Goal: Communication & Community: Connect with others

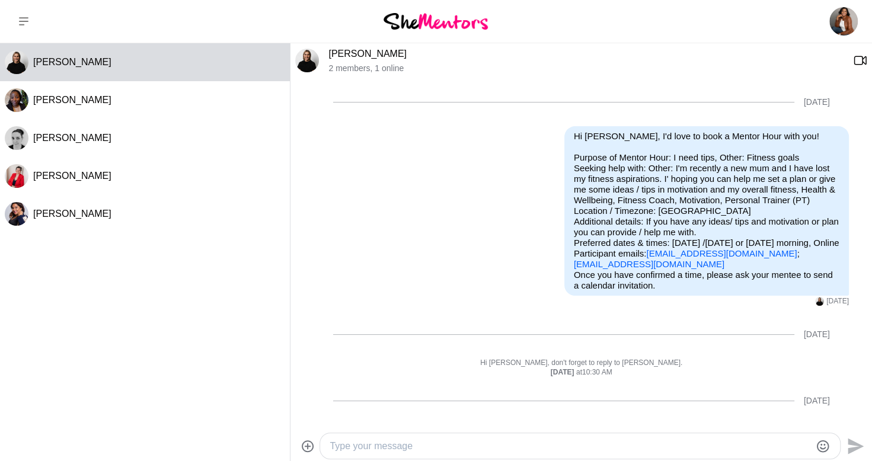
scroll to position [275, 0]
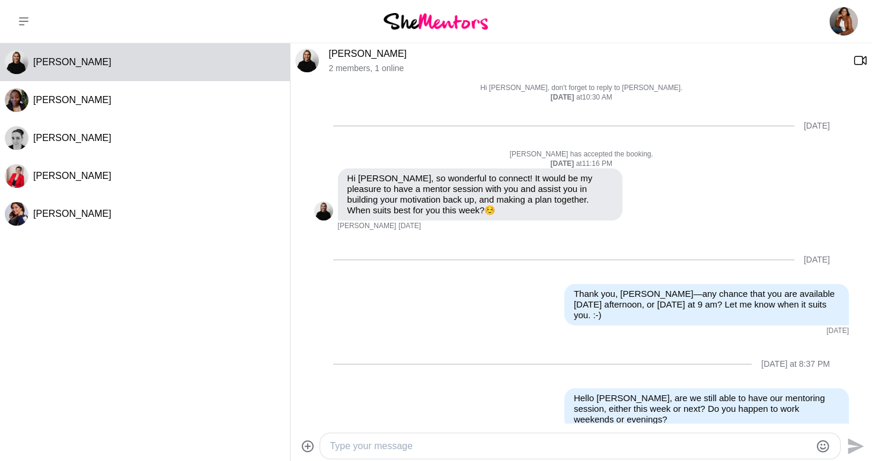
click at [193, 307] on div "Cara Gleeson Getrude Mereki Erin Kat Milner Richa Joshi" at bounding box center [145, 249] width 290 height 412
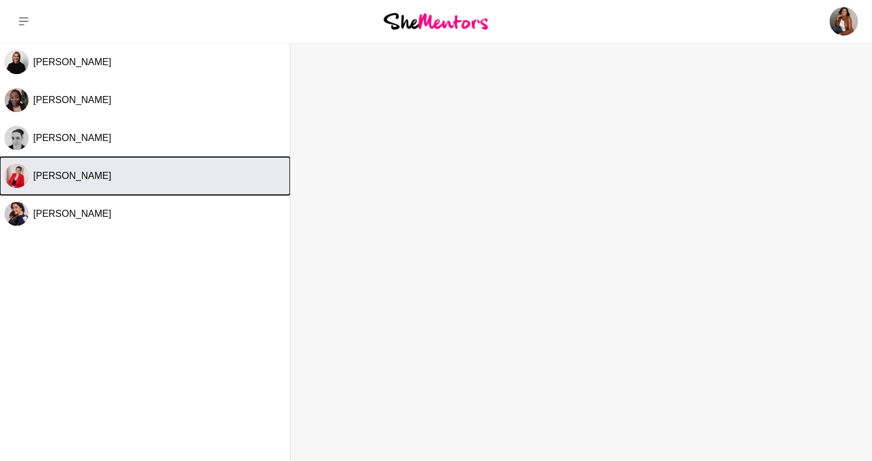
click at [98, 179] on div "[PERSON_NAME]" at bounding box center [159, 176] width 252 height 12
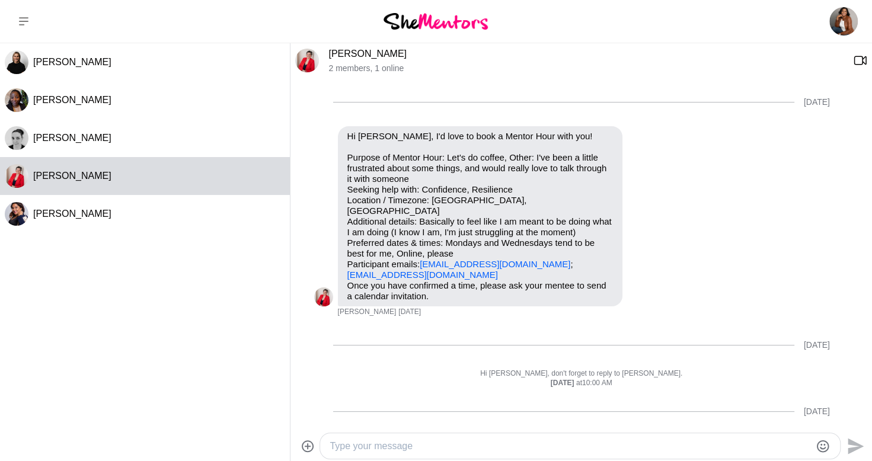
scroll to position [628, 0]
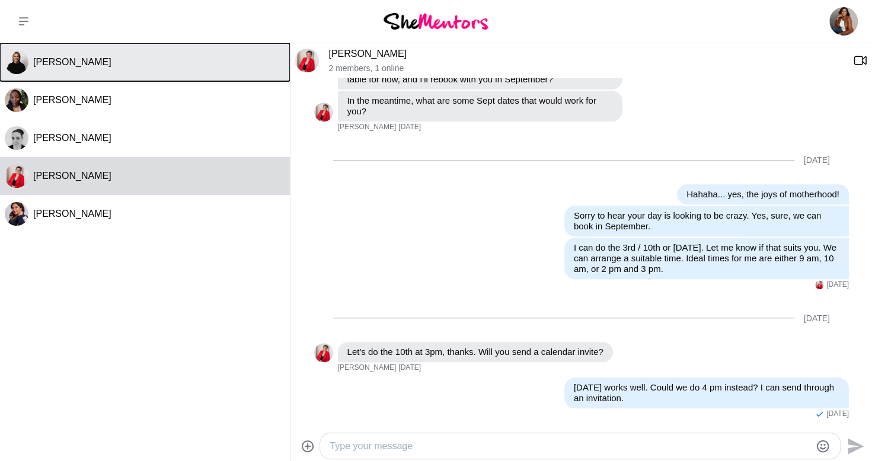
click at [110, 75] on button "[PERSON_NAME]" at bounding box center [145, 62] width 290 height 38
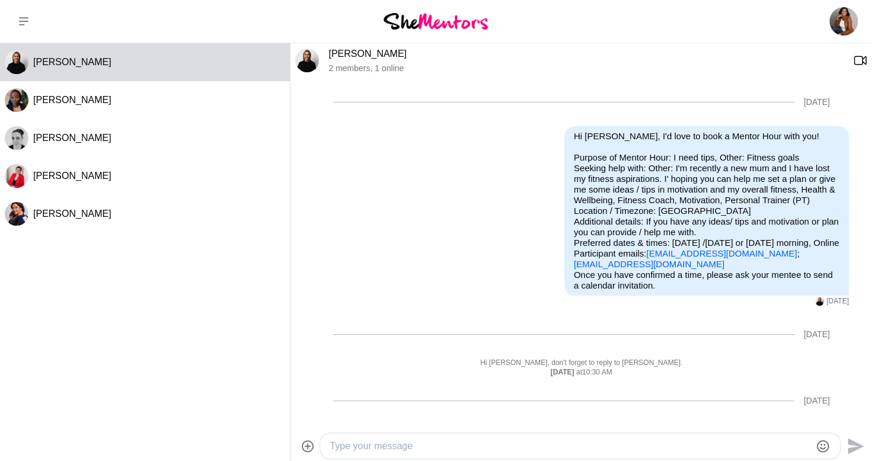
scroll to position [275, 0]
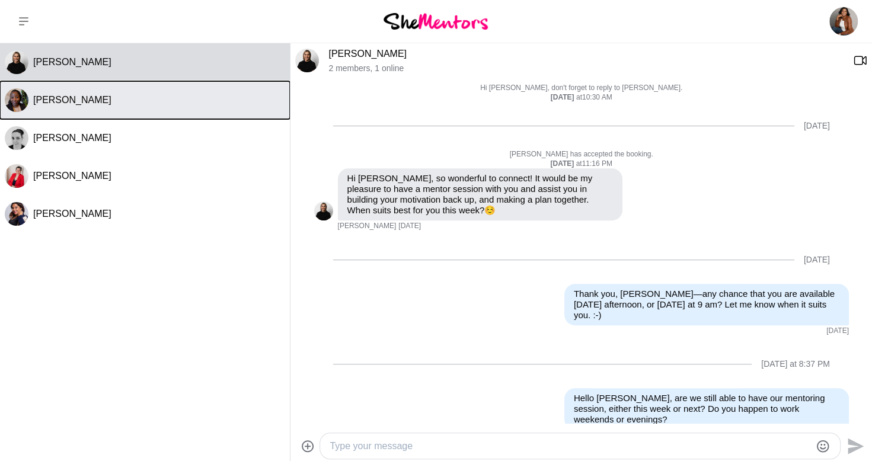
click at [111, 98] on div "[PERSON_NAME]" at bounding box center [159, 100] width 252 height 12
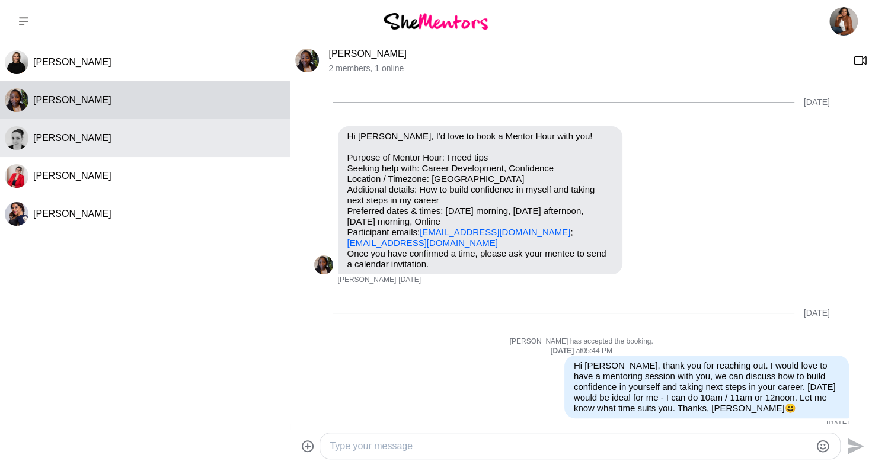
scroll to position [405, 0]
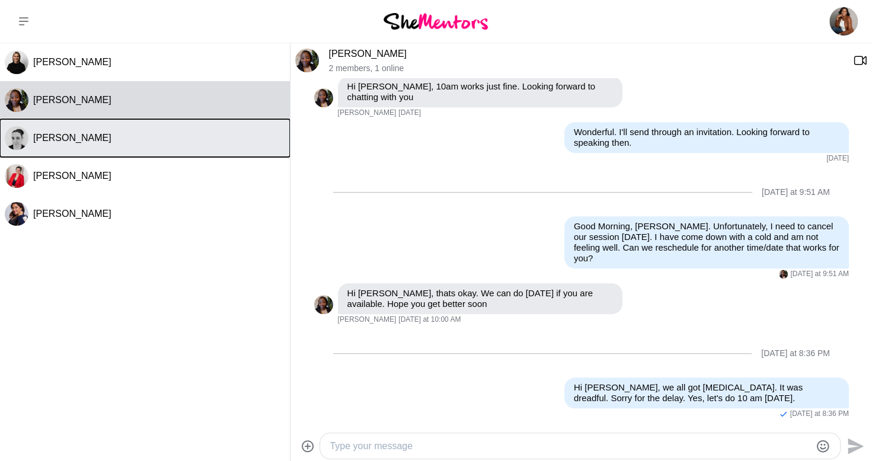
click at [108, 141] on div "[PERSON_NAME]" at bounding box center [159, 138] width 252 height 12
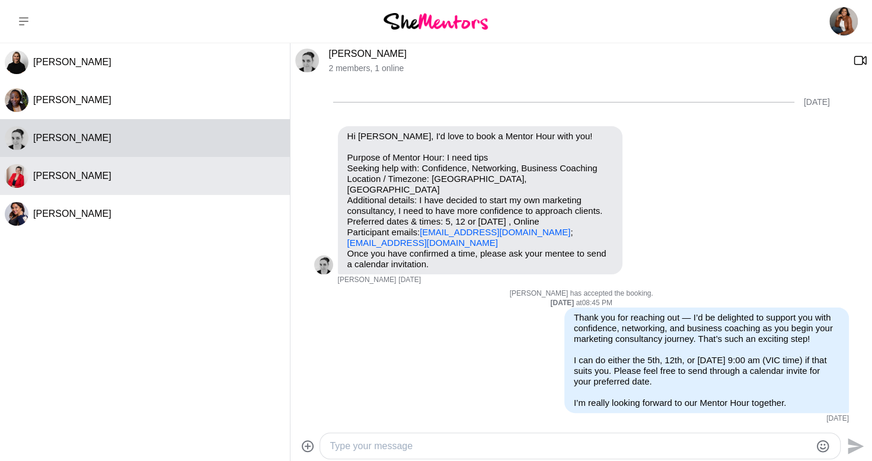
scroll to position [292, 0]
